Goal: Go to known website: Access a specific website the user already knows

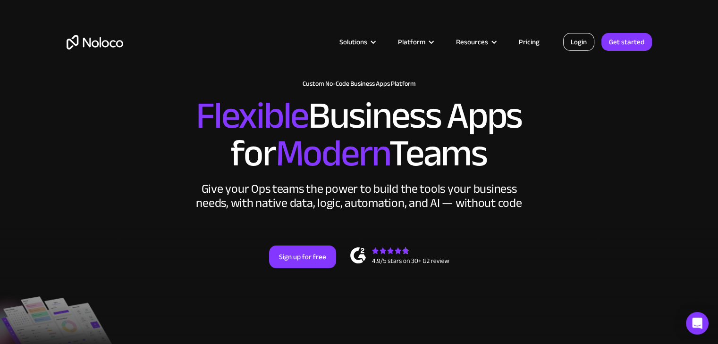
click at [585, 46] on link "Login" at bounding box center [578, 42] width 31 height 18
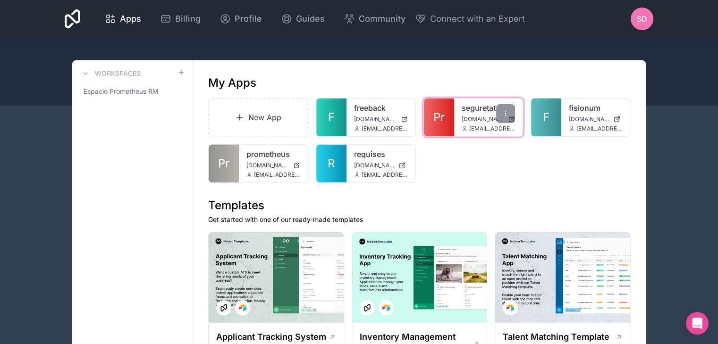
click at [481, 114] on div "seguretat www.prometheusrm.app sdelgado@prometheusrm.com" at bounding box center [488, 118] width 69 height 38
click at [501, 120] on div at bounding box center [505, 113] width 19 height 19
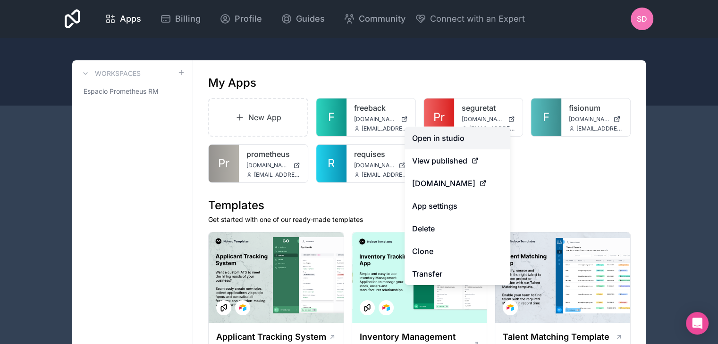
click at [486, 135] on link "Open in studio" at bounding box center [457, 138] width 106 height 23
